Goal: Book appointment/travel/reservation

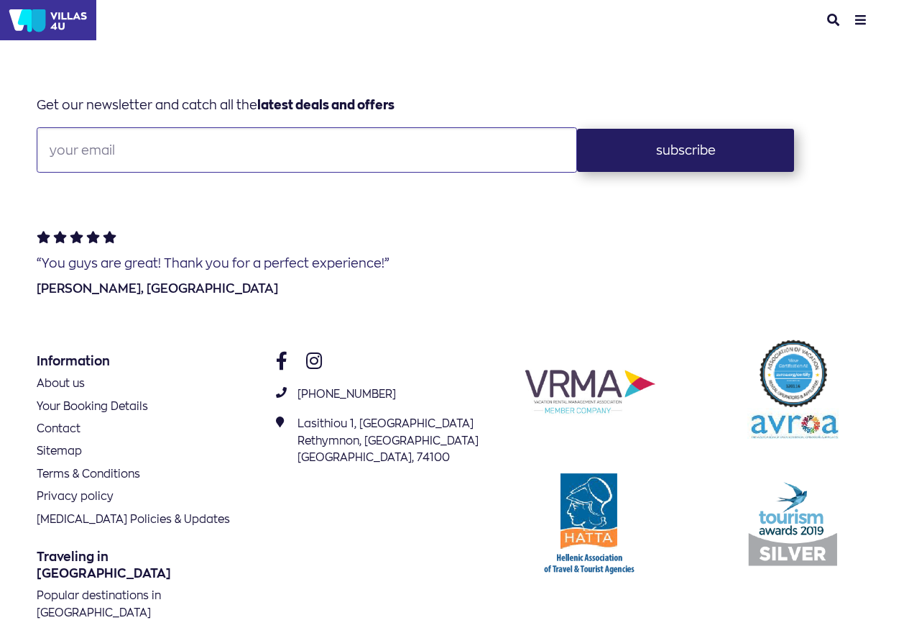
click at [899, 36] on body "search menu Explore Destinations in [GEOGRAPHIC_DATA] Suggestions for travelers…" at bounding box center [454, 479] width 909 height 958
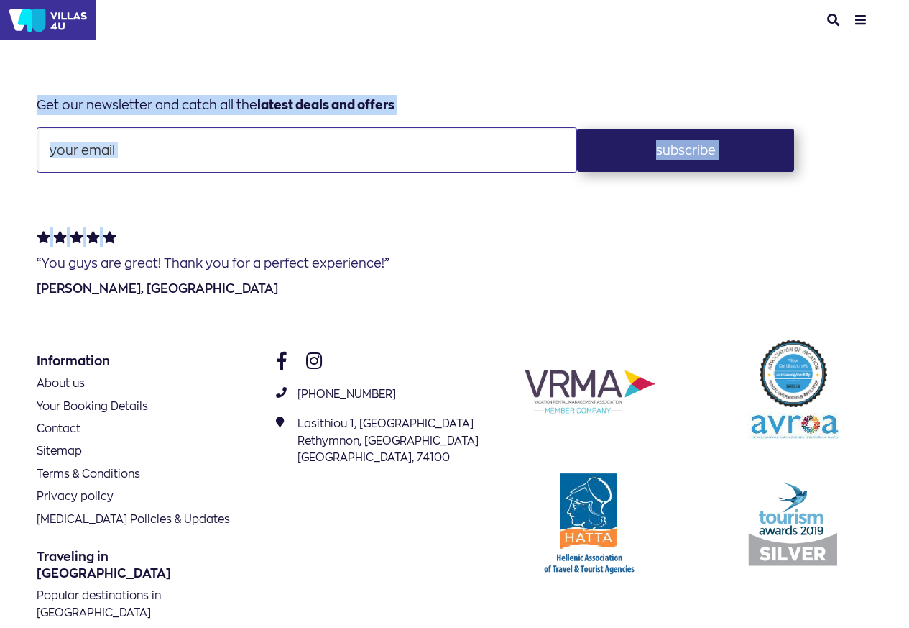
click at [899, 14] on body "search menu Explore Destinations in [GEOGRAPHIC_DATA] Suggestions for travelers…" at bounding box center [454, 479] width 909 height 958
